Goal: Check status: Check status

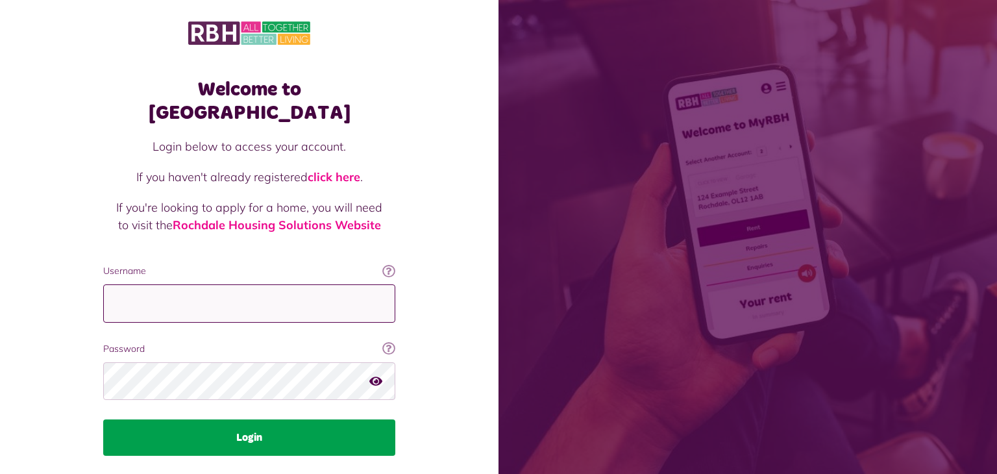
type input "**********"
click at [247, 420] on button "Login" at bounding box center [249, 438] width 292 height 36
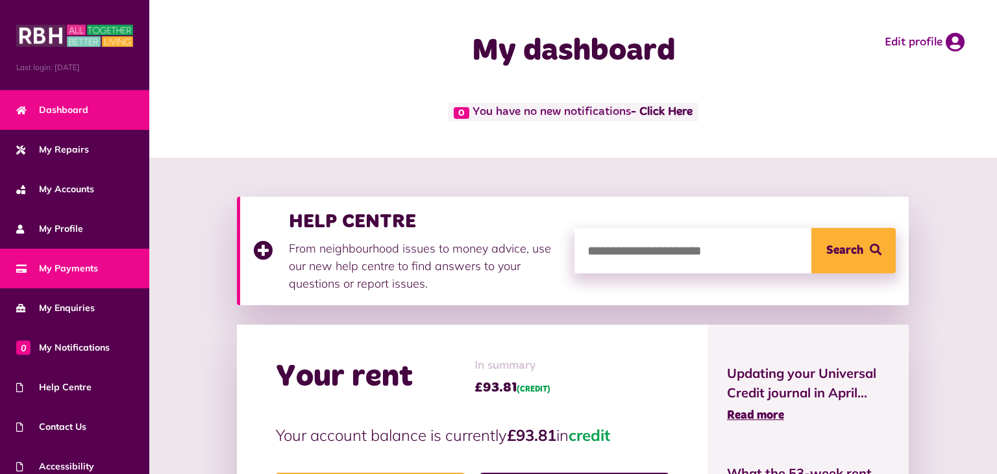
click at [105, 264] on link "My Payments" at bounding box center [74, 269] width 149 height 40
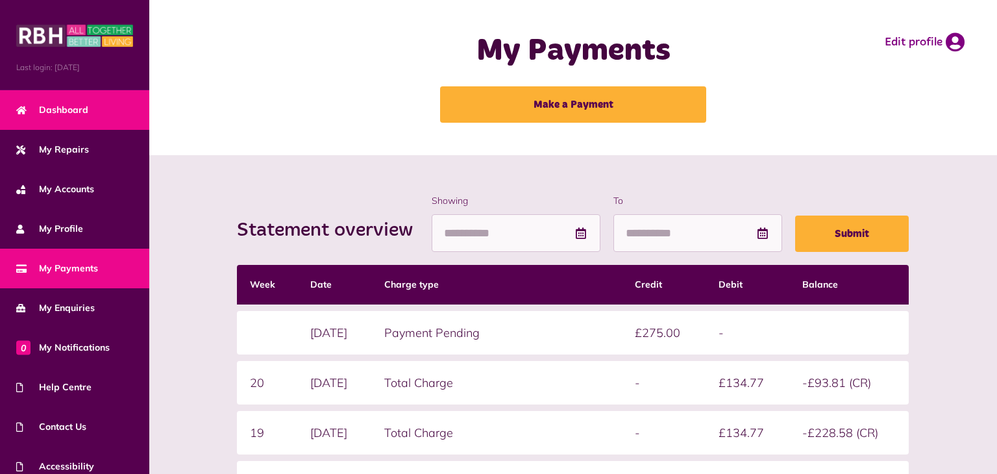
click at [85, 108] on span "Dashboard" at bounding box center [52, 110] width 72 height 14
